Goal: Navigation & Orientation: Find specific page/section

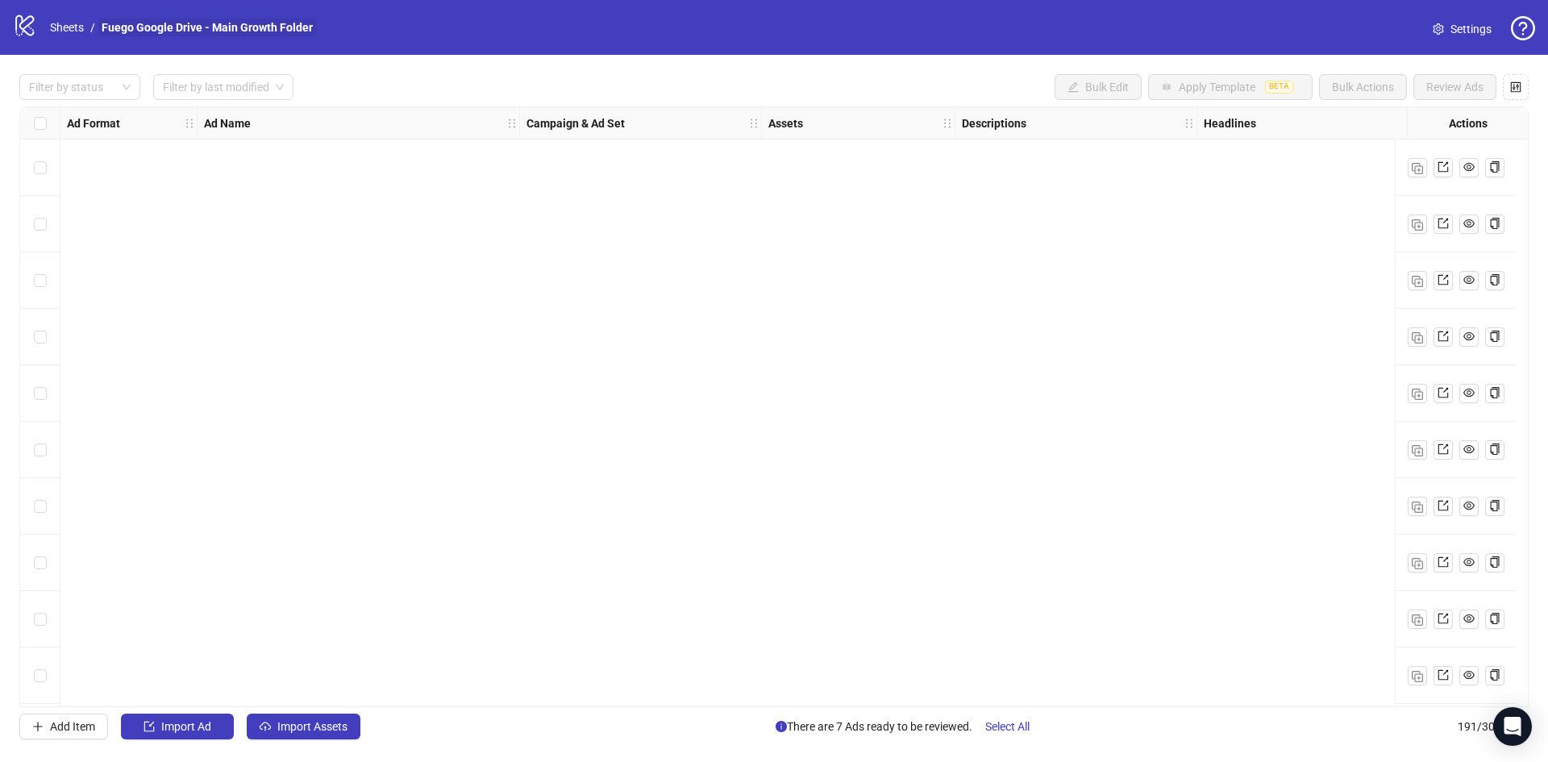
scroll to position [10222, 1388]
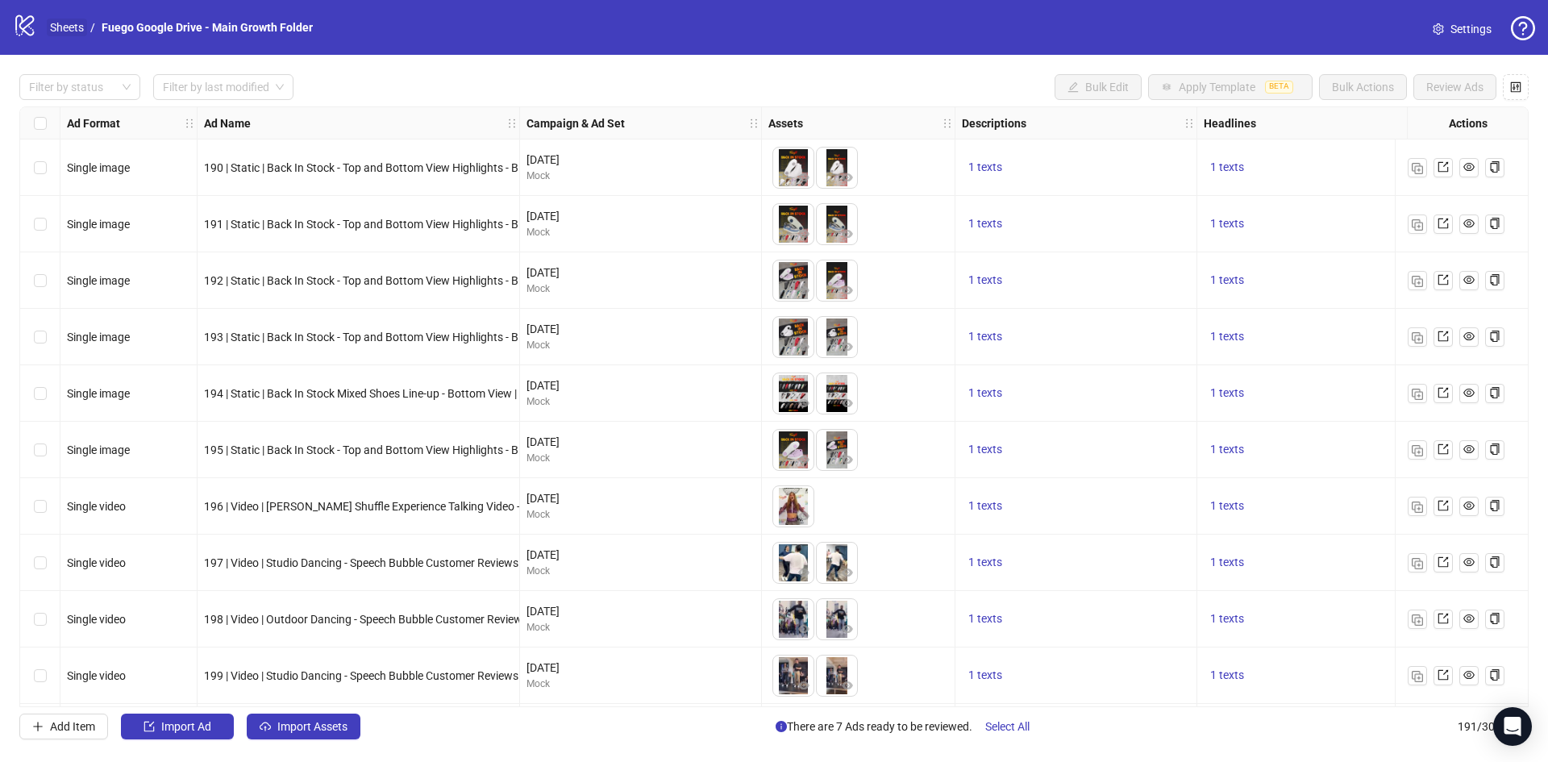
click at [70, 25] on link "Sheets" at bounding box center [67, 28] width 40 height 18
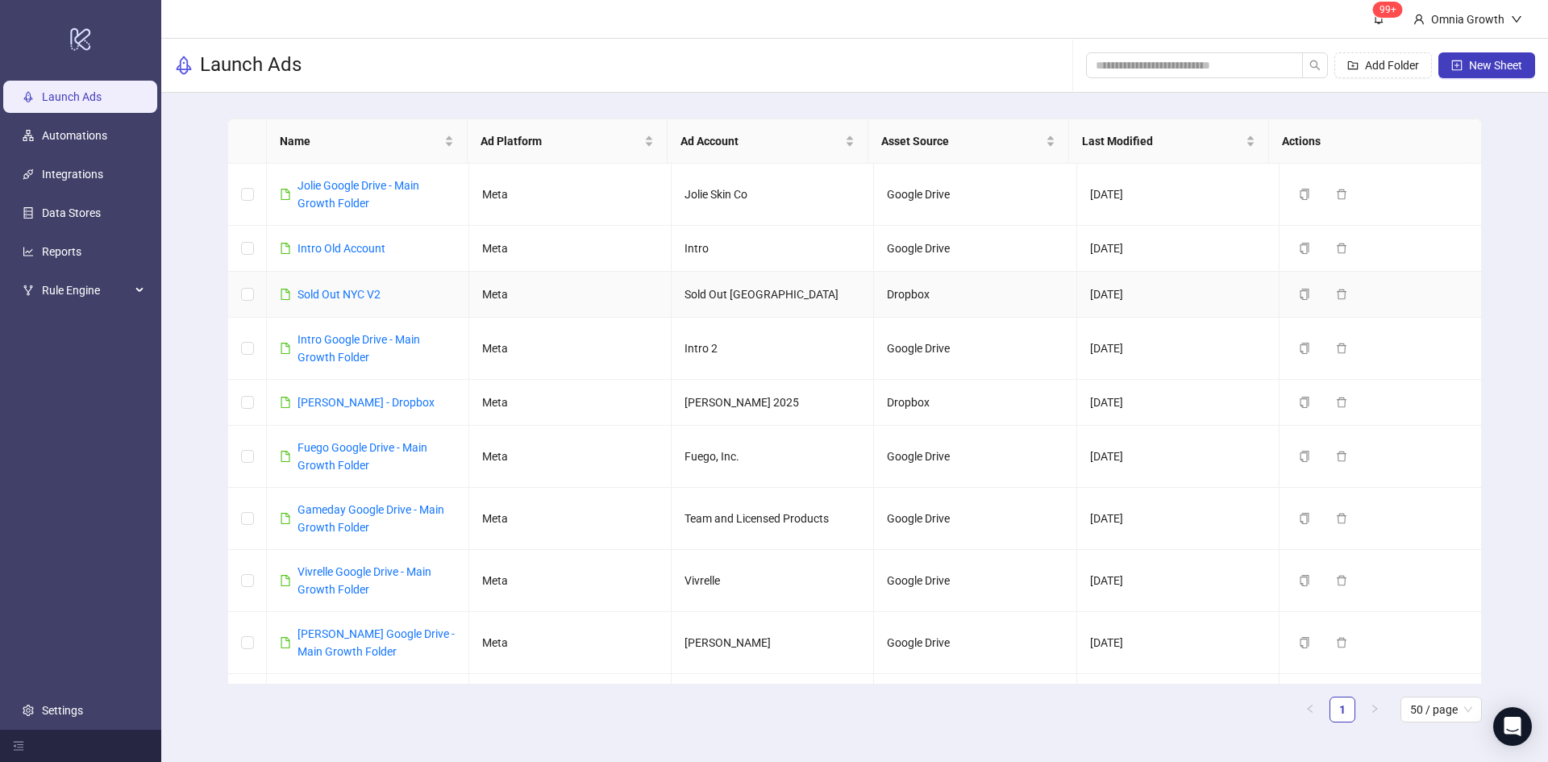
scroll to position [272, 0]
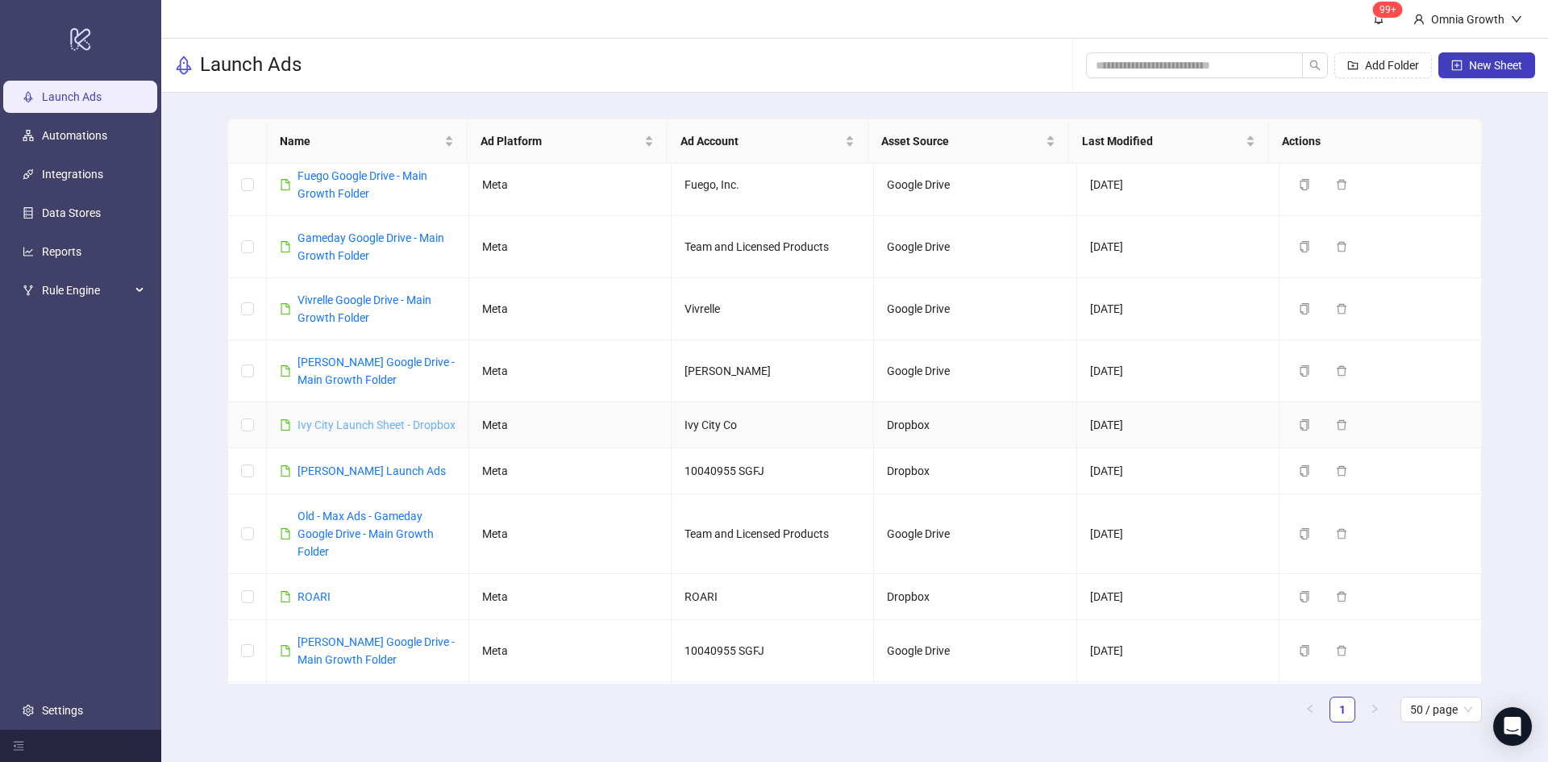
click at [385, 424] on link "Ivy City Launch Sheet - Dropbox" at bounding box center [377, 425] width 158 height 13
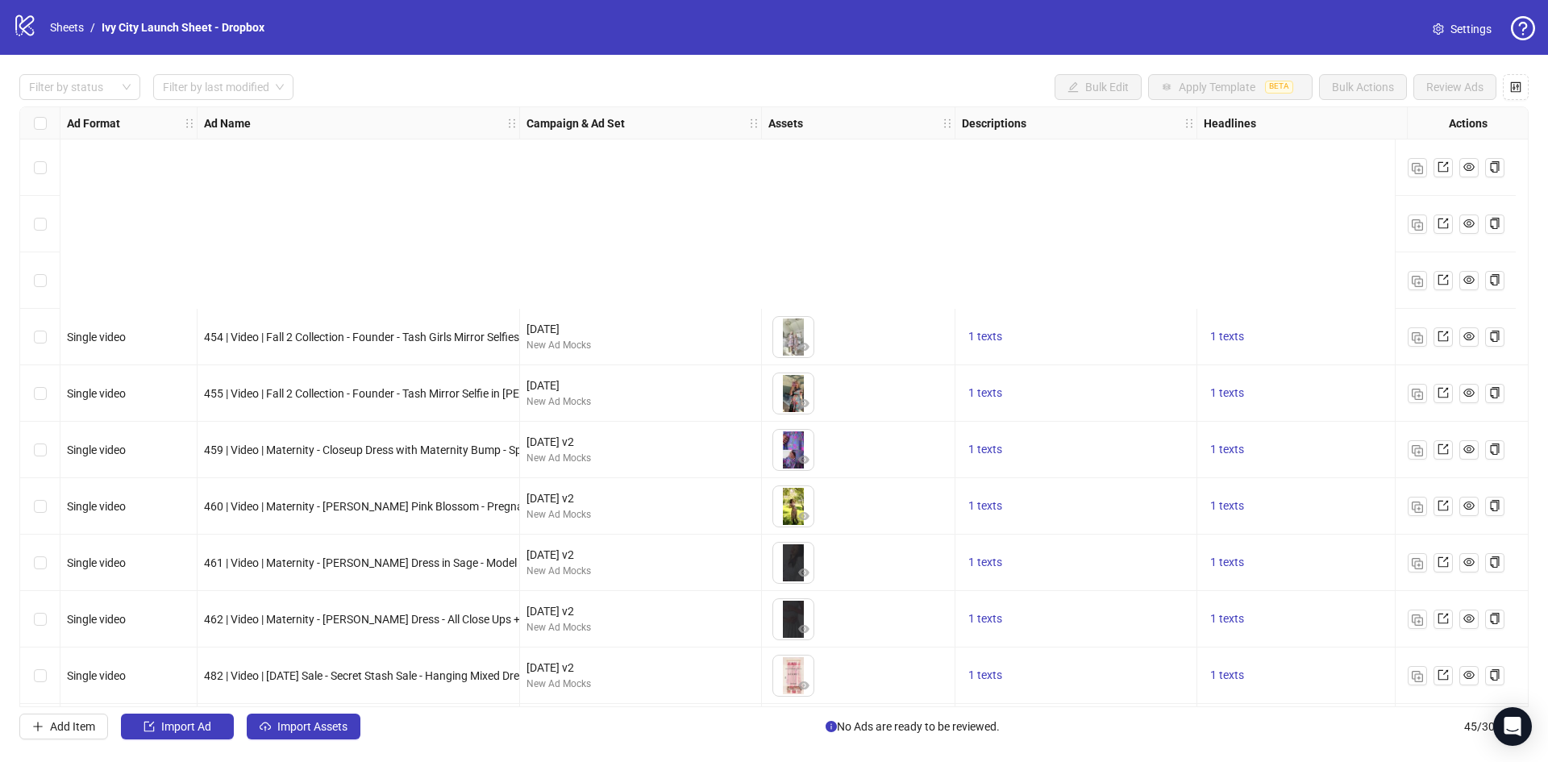
scroll to position [1980, 0]
